Goal: Information Seeking & Learning: Learn about a topic

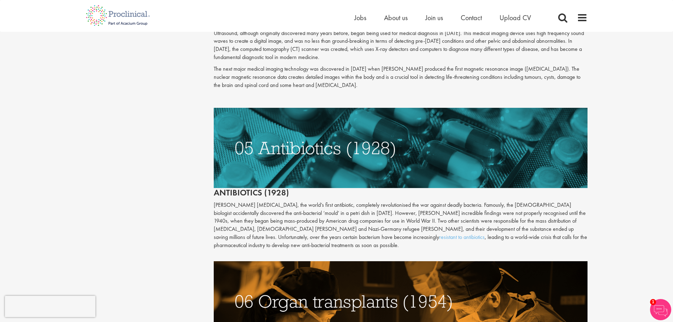
scroll to position [979, 0]
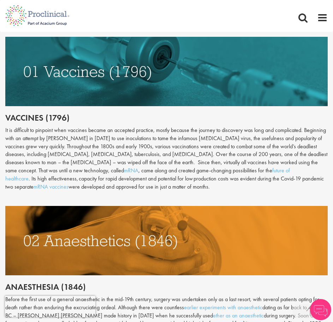
scroll to position [346, 0]
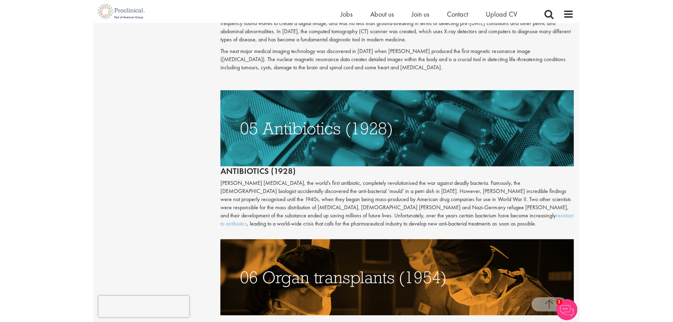
scroll to position [979, 0]
